Goal: Transaction & Acquisition: Purchase product/service

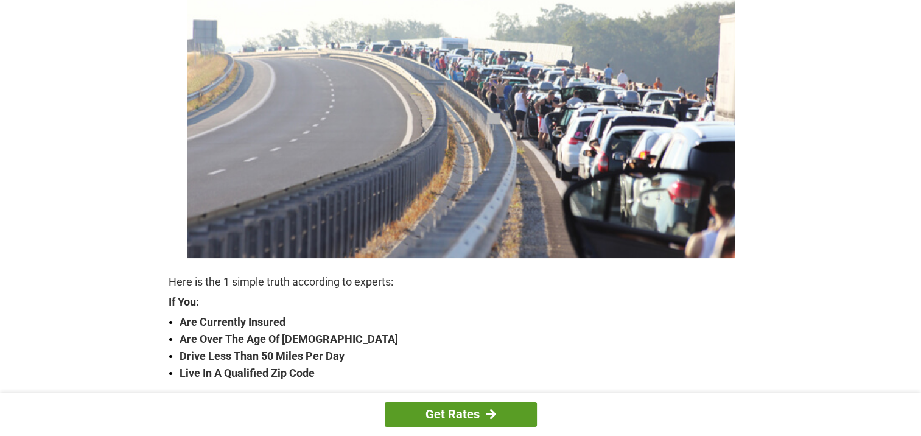
click at [465, 414] on link "Get Rates" at bounding box center [461, 414] width 152 height 25
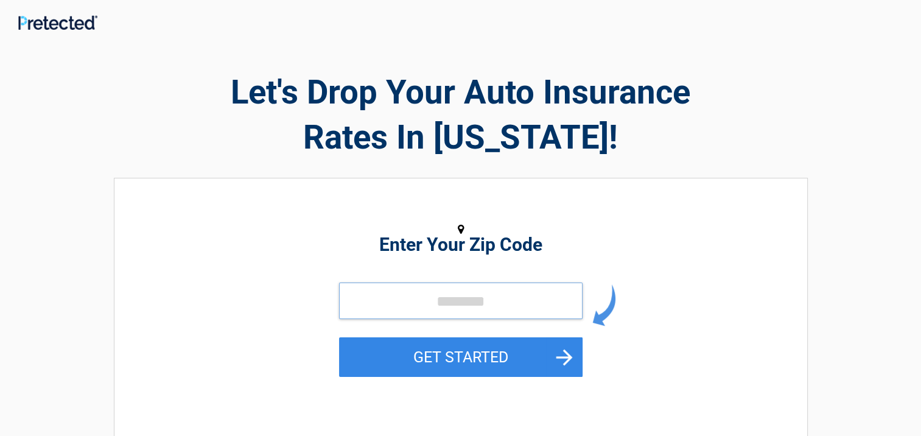
click at [424, 297] on input "tel" at bounding box center [460, 300] width 243 height 37
type input "*****"
click at [339, 337] on button "GET STARTED" at bounding box center [460, 357] width 243 height 40
